Goal: Information Seeking & Learning: Find specific fact

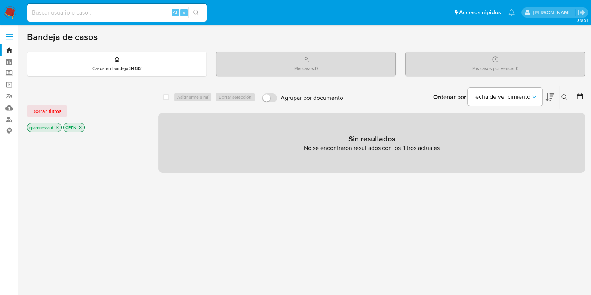
click at [149, 5] on div "Alt s" at bounding box center [117, 13] width 180 height 18
click at [149, 13] on input at bounding box center [117, 13] width 180 height 10
paste input "972ddefb113ff7ddf05933a9daf27e3d"
type input "972ddefb113ff7ddf05933a9daf27e3d"
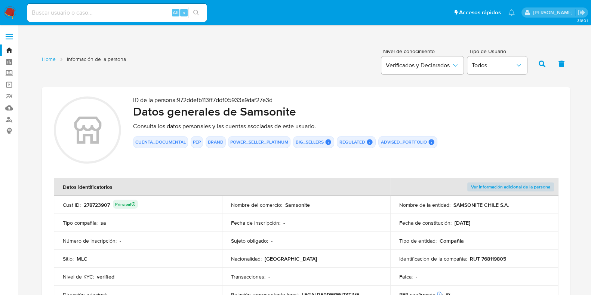
click at [189, 104] on h2 "Datos generales de Samsonite" at bounding box center [345, 111] width 425 height 15
click at [188, 104] on h2 "Datos generales de Samsonite" at bounding box center [345, 111] width 425 height 15
click at [186, 104] on h2 "Datos generales de Samsonite" at bounding box center [345, 111] width 425 height 15
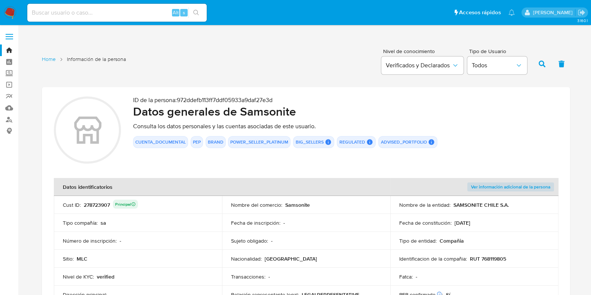
click at [186, 104] on h2 "Datos generales de Samsonite" at bounding box center [345, 111] width 425 height 15
click at [303, 112] on h2 "Datos generales de Samsonite" at bounding box center [345, 111] width 425 height 15
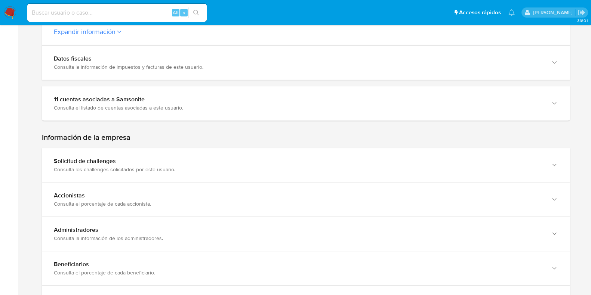
scroll to position [374, 0]
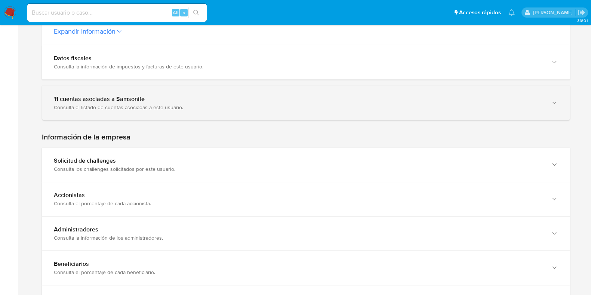
click at [171, 108] on div "Consulta el listado de cuentas asociadas a este usuario." at bounding box center [299, 107] width 490 height 7
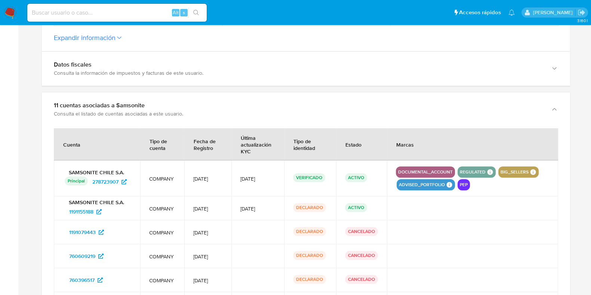
scroll to position [327, 0]
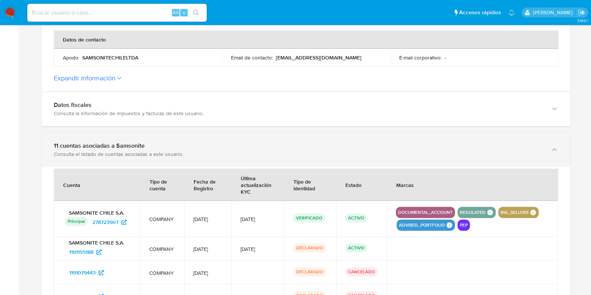
click at [231, 160] on div "11 cuentas asociadas a Samsonite Consulta el listado de cuentas asociadas a est…" at bounding box center [306, 150] width 529 height 34
